Goal: Task Accomplishment & Management: Complete application form

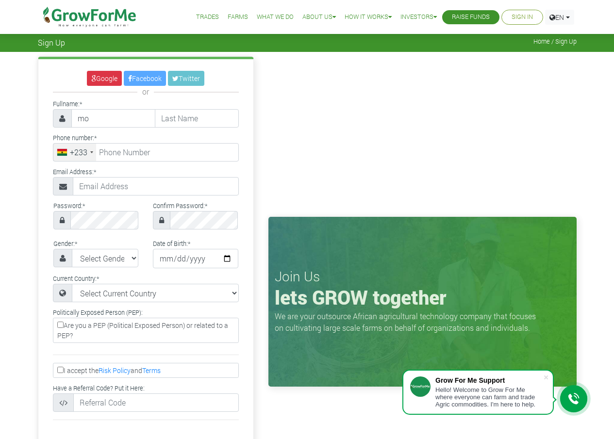
click at [103, 118] on input "mo" at bounding box center [113, 118] width 84 height 18
click at [76, 117] on input "mo" at bounding box center [113, 118] width 84 height 18
type input "mohammed"
click at [178, 120] on input "ti" at bounding box center [197, 118] width 84 height 18
click at [169, 157] on input "tel" at bounding box center [146, 152] width 186 height 18
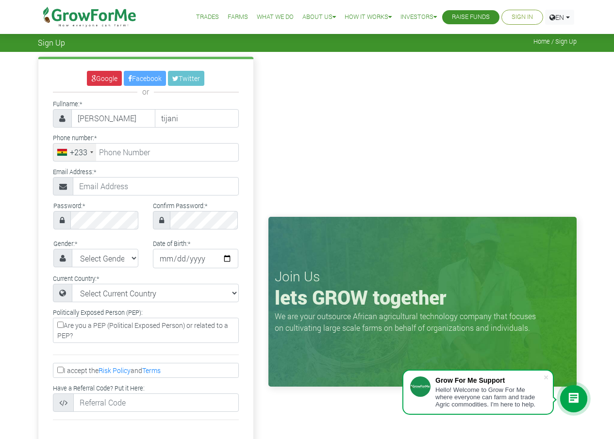
click at [348, 97] on iframe at bounding box center [422, 130] width 308 height 146
click at [170, 119] on input "tijani" at bounding box center [197, 118] width 84 height 18
drag, startPoint x: 208, startPoint y: 118, endPoint x: 90, endPoint y: 118, distance: 118.4
click at [90, 118] on div "mohammed tijajani" at bounding box center [146, 118] width 186 height 18
type input "tijani"
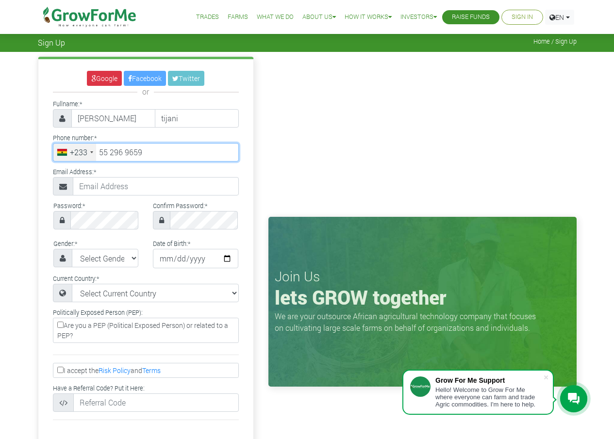
type input "55 296 9659"
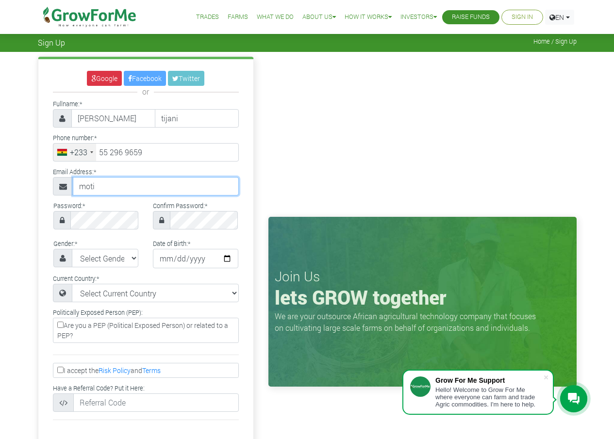
type input "motijani026@gmail.com"
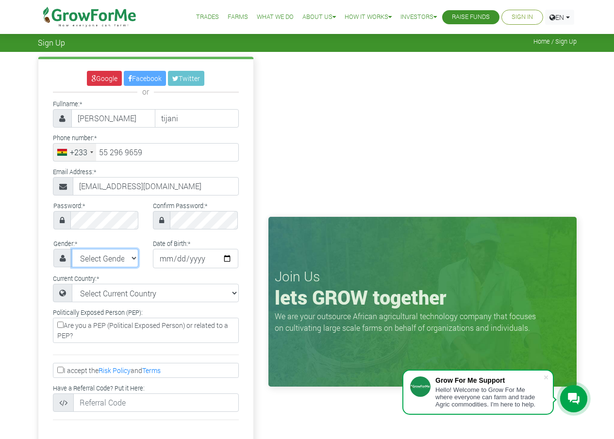
click at [109, 253] on select "Select Gender Female Male" at bounding box center [105, 258] width 67 height 18
select select "Male"
click at [72, 249] on select "Select Gender Female Male" at bounding box center [105, 258] width 67 height 18
click at [164, 261] on input "date" at bounding box center [195, 258] width 85 height 19
type input "1990-09-21"
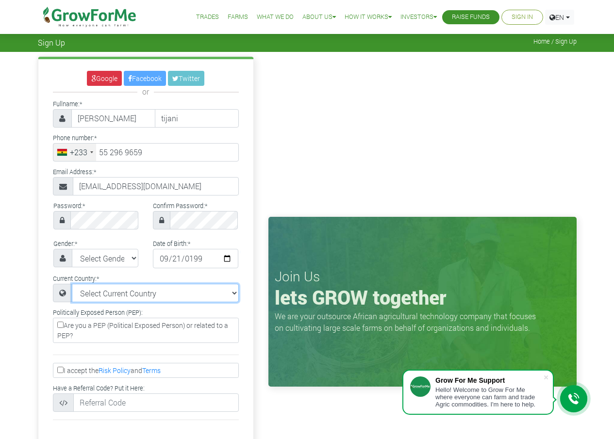
click at [154, 289] on select "Select Current Country Afghanistan Albania Algeria American Samoa Andorra Angol…" at bounding box center [155, 293] width 167 height 18
select select "Ghana"
click at [72, 284] on select "Select Current Country Afghanistan Albania Algeria American Samoa Andorra Angol…" at bounding box center [155, 293] width 167 height 18
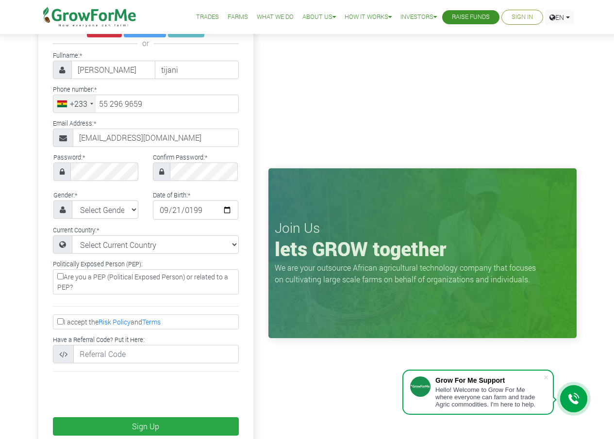
click at [55, 323] on label "I accept the Risk Policy and Terms" at bounding box center [146, 321] width 186 height 15
click at [57, 323] on input "I accept the Risk Policy and Terms" at bounding box center [60, 321] width 6 height 6
checkbox input "true"
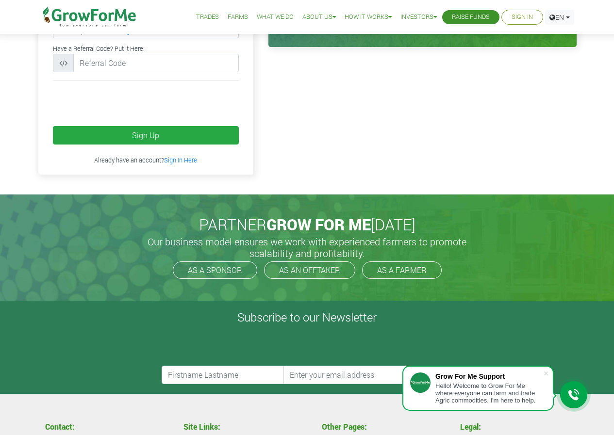
scroll to position [534, 0]
